Goal: Task Accomplishment & Management: Use online tool/utility

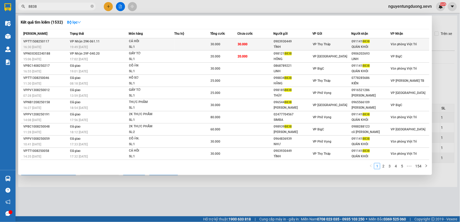
type input "8838"
click at [164, 46] on div "SL: 1" at bounding box center [148, 47] width 39 height 6
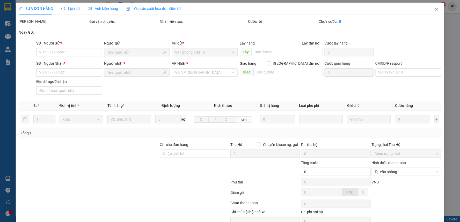
type input "0903930449"
type input "TÌNH"
type input "0911418838"
type input "QUÁN KHÓI"
type input "025092011386 [PERSON_NAME]"
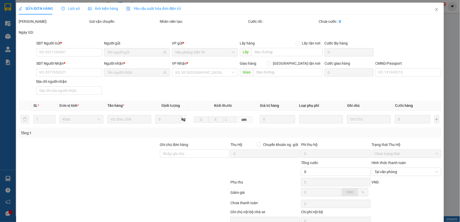
type input "30.000"
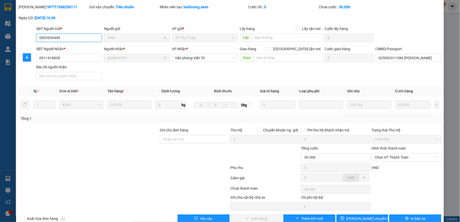
scroll to position [25, 0]
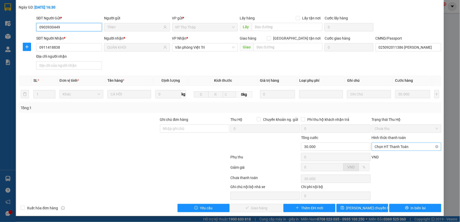
click at [389, 146] on span "Chọn HT Thanh Toán" at bounding box center [406, 147] width 63 height 8
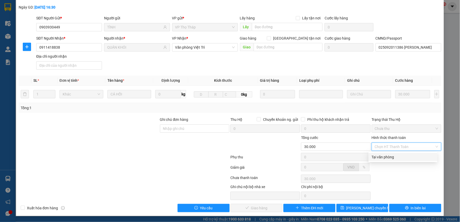
click at [386, 155] on div "Tại văn phòng" at bounding box center [402, 157] width 63 height 6
type input "0"
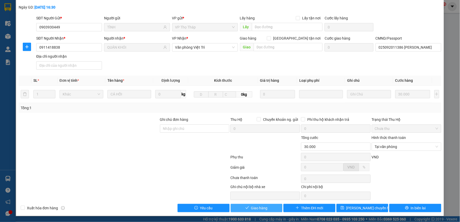
click at [263, 209] on span "Giao hàng" at bounding box center [259, 208] width 17 height 6
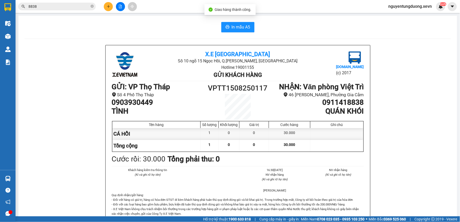
click at [63, 6] on input "8838" at bounding box center [58, 7] width 61 height 6
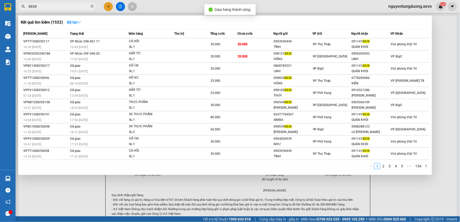
click at [63, 6] on input "8838" at bounding box center [58, 7] width 61 height 6
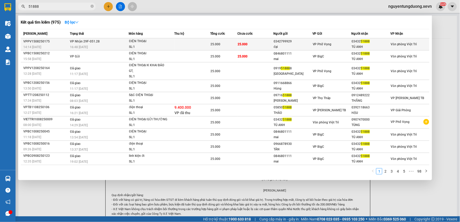
type input "51888"
click at [149, 43] on div "ĐIỆN THOẠI" at bounding box center [148, 42] width 39 height 6
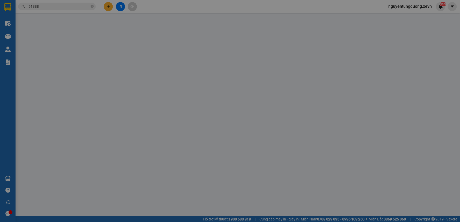
type input "0342799929"
type input "đại"
type input "0343251888"
type input "TÚ ANH"
type input "025182019440 [PERSON_NAME]"
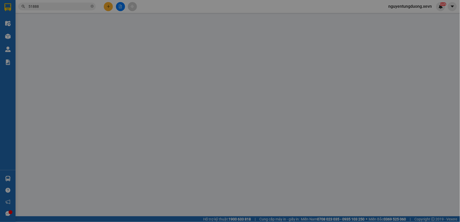
type input "25.000"
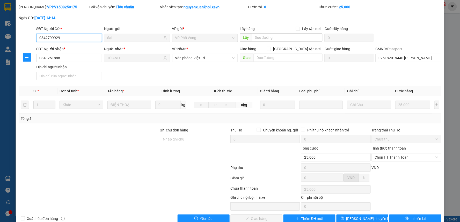
scroll to position [25, 0]
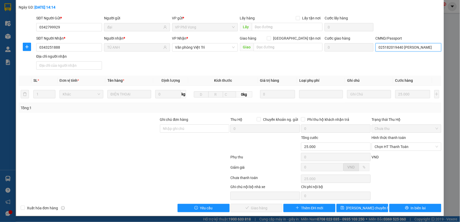
click at [416, 46] on input "025182019440 [PERSON_NAME]" at bounding box center [408, 47] width 66 height 8
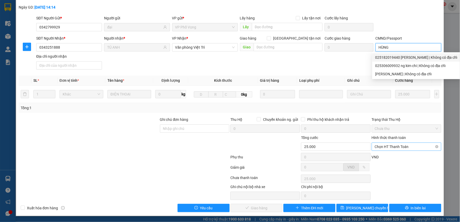
click at [391, 146] on span "Chọn HT Thanh Toán" at bounding box center [406, 147] width 63 height 8
type input "HÙNG"
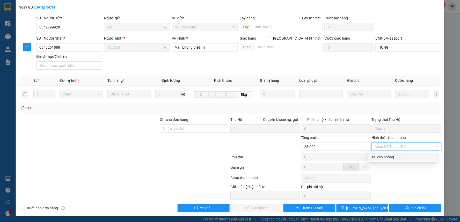
click at [388, 156] on div "Tại văn phòng" at bounding box center [402, 157] width 63 height 6
type input "0"
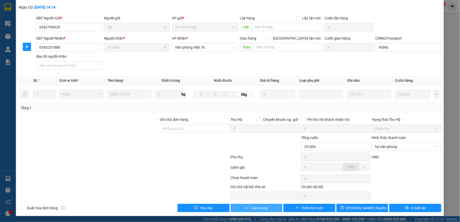
click at [251, 207] on span "Giao hàng" at bounding box center [259, 208] width 17 height 6
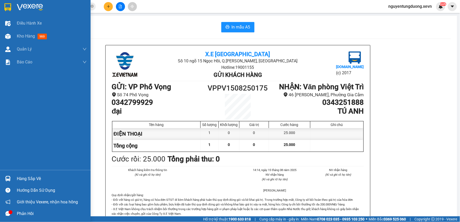
click at [13, 178] on div "Hàng sắp về" at bounding box center [45, 179] width 91 height 12
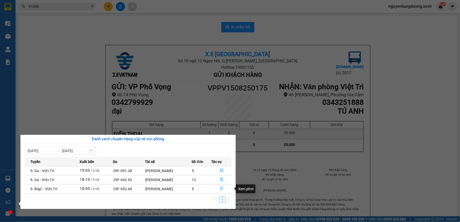
click at [219, 188] on button "button" at bounding box center [221, 189] width 20 height 8
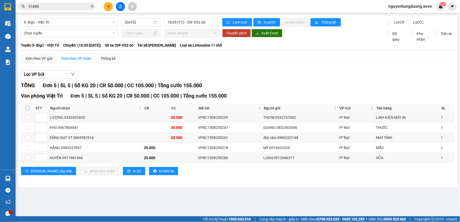
click at [28, 108] on input "checkbox" at bounding box center [28, 108] width 4 height 4
checkbox input "true"
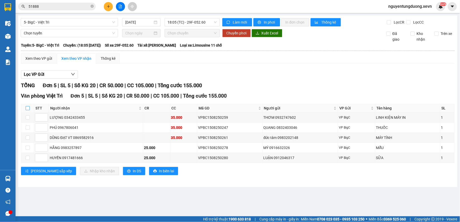
checkbox input "true"
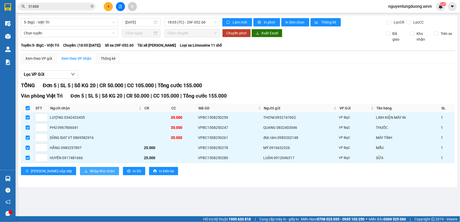
click at [90, 172] on span "Nhập kho nhận" at bounding box center [102, 171] width 25 height 6
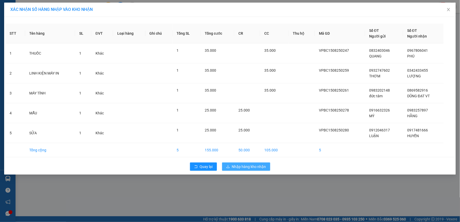
click at [252, 165] on span "Nhập hàng kho nhận" at bounding box center [249, 167] width 34 height 6
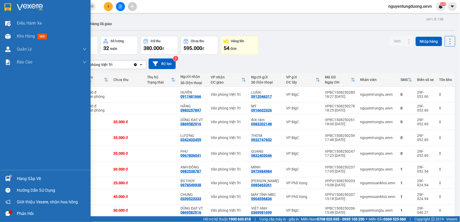
click at [9, 179] on img at bounding box center [7, 178] width 5 height 5
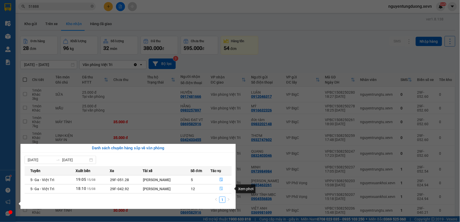
click at [221, 189] on icon "file-done" at bounding box center [221, 189] width 4 height 4
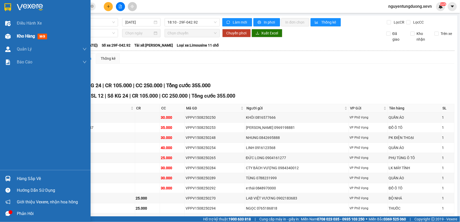
click at [8, 35] on img at bounding box center [7, 36] width 5 height 5
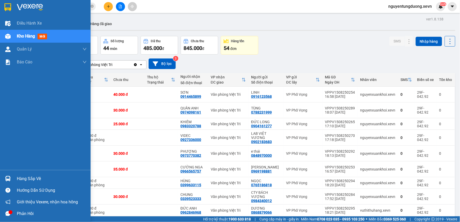
click at [12, 179] on div "Hàng sắp về" at bounding box center [45, 179] width 91 height 12
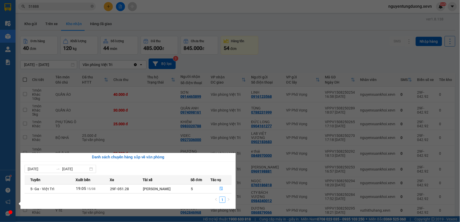
click at [339, 54] on section "Kết quả tìm kiếm ( 975 ) Bộ lọc Mã ĐH Trạng thái Món hàng Thu hộ Tổng cước Chưa…" at bounding box center [230, 111] width 460 height 222
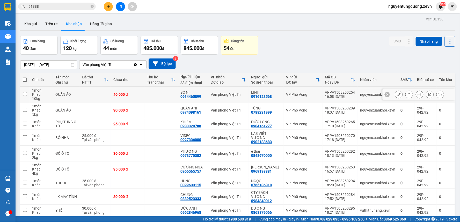
click at [368, 96] on div "nguyenxuankhoi.xevn" at bounding box center [377, 94] width 35 height 4
checkbox input "true"
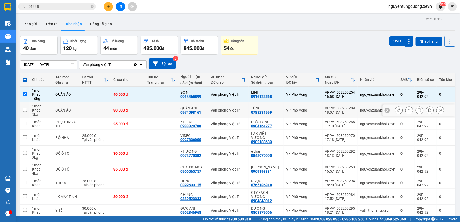
click at [368, 107] on td "nguyenxuankhoi.xevn" at bounding box center [377, 110] width 40 height 16
checkbox input "true"
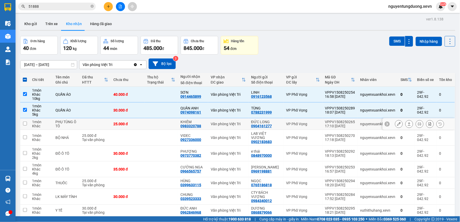
click at [370, 123] on div "nguyenxuankhoi.xevn" at bounding box center [377, 124] width 35 height 4
checkbox input "true"
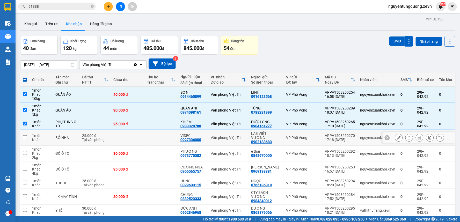
click at [371, 137] on div "nguyenxuankhoi.xevn" at bounding box center [377, 138] width 35 height 4
checkbox input "true"
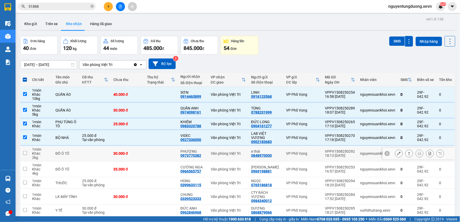
click at [376, 157] on td "nguyenxuankhoi.xevn" at bounding box center [377, 154] width 40 height 16
checkbox input "true"
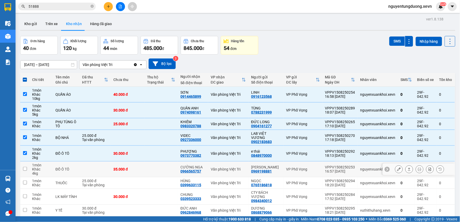
drag, startPoint x: 374, startPoint y: 166, endPoint x: 374, endPoint y: 169, distance: 2.8
click at [374, 167] on td "nguyenxuankhoi.xevn" at bounding box center [377, 169] width 40 height 16
checkbox input "true"
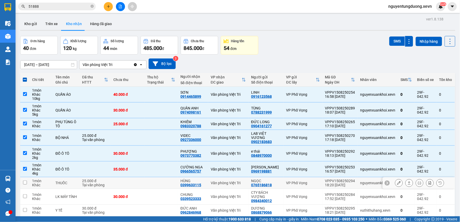
click at [372, 180] on td "nguyenxuankhoi.xevn" at bounding box center [377, 183] width 40 height 12
checkbox input "true"
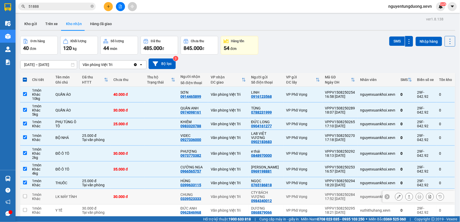
drag, startPoint x: 369, startPoint y: 196, endPoint x: 372, endPoint y: 209, distance: 13.0
click at [369, 197] on div "nguyenxuankhoi.xevn" at bounding box center [377, 196] width 35 height 4
checkbox input "true"
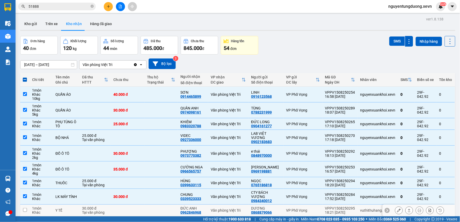
click at [372, 209] on div "vuthithuhang.xevn" at bounding box center [377, 210] width 35 height 4
checkbox input "true"
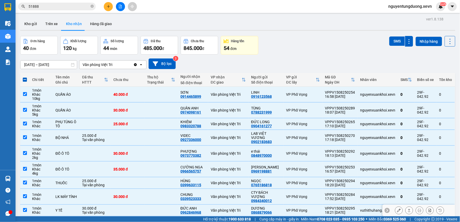
scroll to position [33, 0]
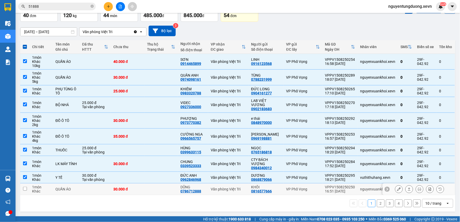
click at [369, 187] on div "nguyenxuankhoi.xevn" at bounding box center [377, 189] width 35 height 4
checkbox input "true"
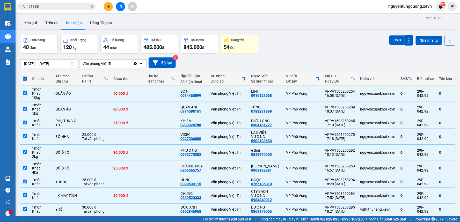
scroll to position [0, 0]
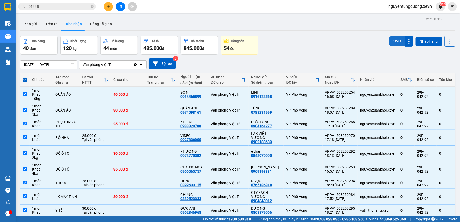
click at [394, 40] on button "SMS" at bounding box center [397, 40] width 16 height 9
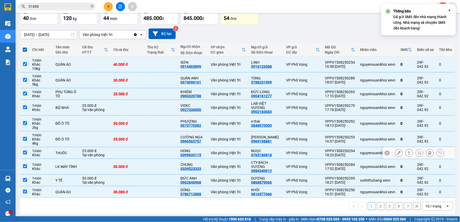
scroll to position [33, 0]
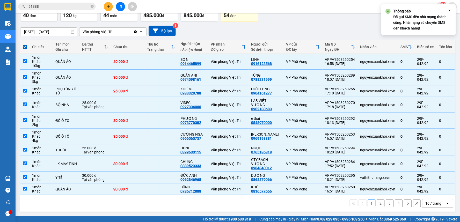
click at [379, 203] on button "2" at bounding box center [381, 203] width 8 height 8
checkbox input "false"
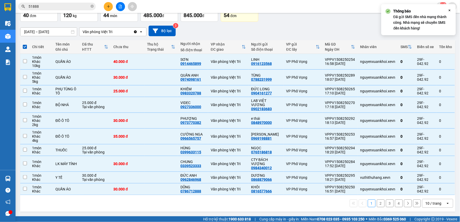
checkbox input "false"
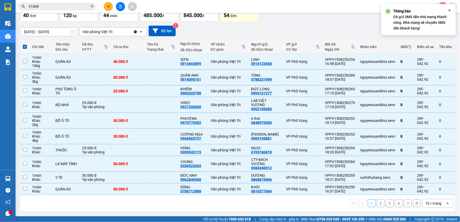
checkbox input "false"
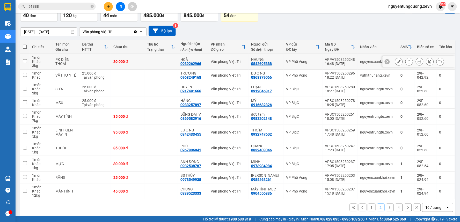
click at [360, 62] on div "nguyenxuankhoi.xevn" at bounding box center [377, 61] width 35 height 4
checkbox input "true"
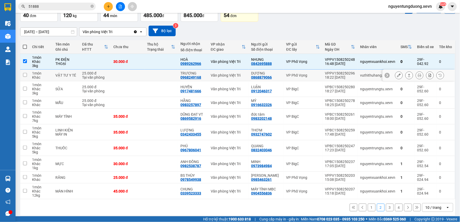
click at [361, 71] on td "vuthithuhang.xevn" at bounding box center [377, 76] width 40 height 12
checkbox input "true"
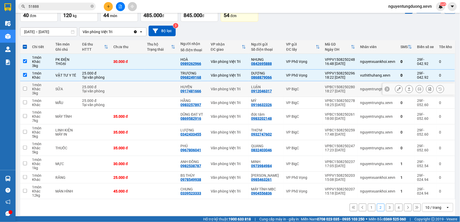
click at [365, 89] on div "nguyentrungtu.xevn" at bounding box center [377, 89] width 35 height 4
checkbox input "true"
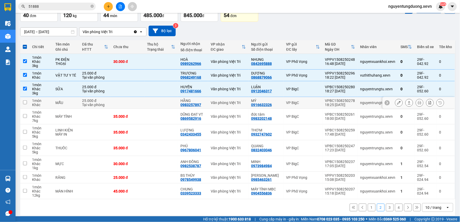
click at [370, 106] on td "nguyentrungtu.xevn" at bounding box center [377, 103] width 40 height 12
checkbox input "true"
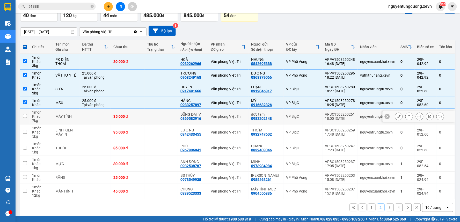
click at [369, 116] on div "nguyentrungtu.xevn" at bounding box center [377, 116] width 35 height 4
checkbox input "true"
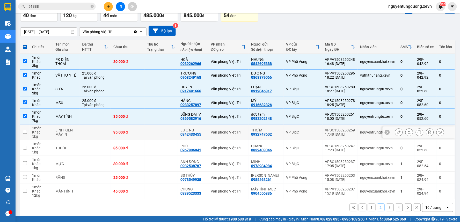
click at [368, 132] on div "nguyentrungtu.xevn" at bounding box center [377, 132] width 35 height 4
checkbox input "true"
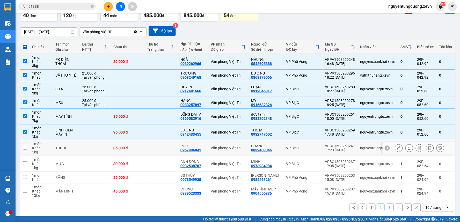
click at [370, 151] on td "nguyentrungtu.xevn" at bounding box center [377, 148] width 40 height 16
checkbox input "true"
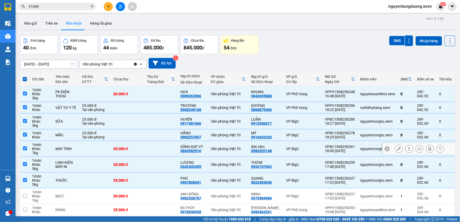
scroll to position [0, 0]
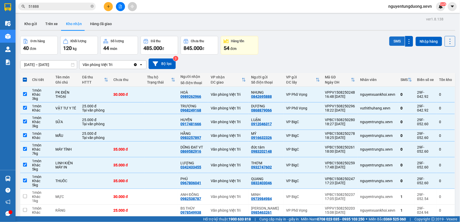
click at [394, 42] on button "SMS" at bounding box center [397, 40] width 16 height 9
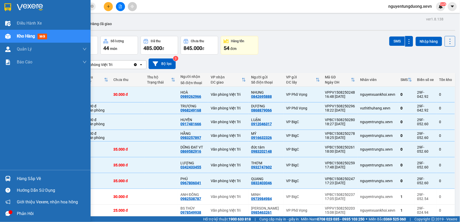
click at [7, 180] on img at bounding box center [7, 178] width 5 height 5
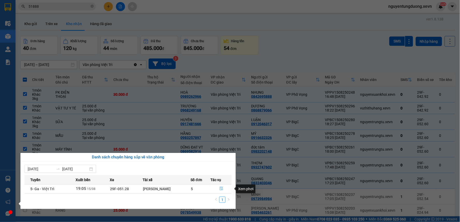
click at [220, 188] on icon "file-done" at bounding box center [221, 189] width 4 height 4
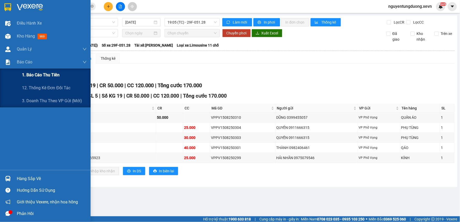
click at [34, 72] on span "1. Báo cáo thu tiền" at bounding box center [41, 75] width 38 height 6
